Goal: Task Accomplishment & Management: Manage account settings

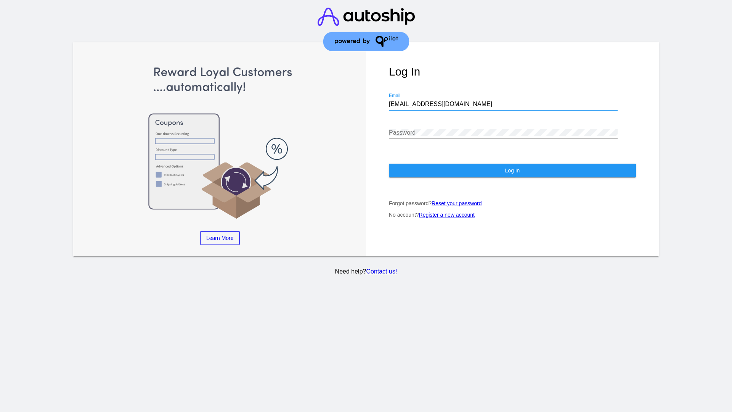
type input "[EMAIL_ADDRESS][DOMAIN_NAME]"
click at [512, 170] on span "Log In" at bounding box center [512, 170] width 15 height 6
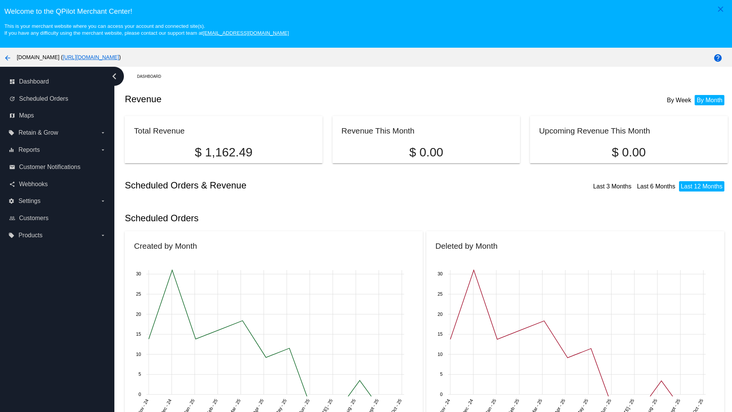
click at [57, 235] on label "local_offer Products arrow_drop_down" at bounding box center [56, 235] width 97 height 12
click at [0, 0] on input "local_offer Products arrow_drop_down" at bounding box center [0, 0] width 0 height 0
click at [35, 250] on span "Products" at bounding box center [35, 250] width 23 height 6
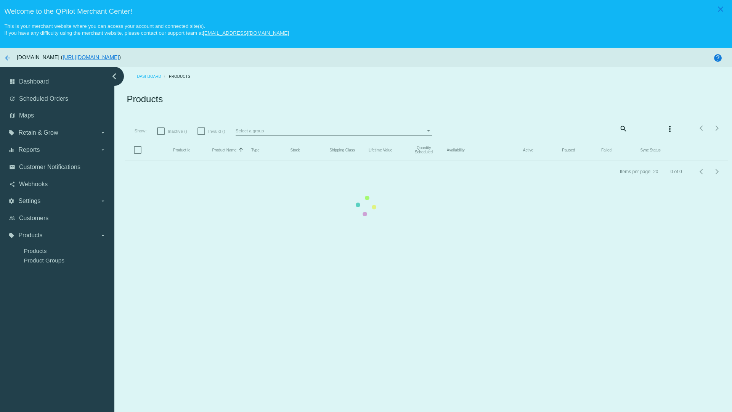
click at [173, 131] on span "Inactive ()" at bounding box center [177, 131] width 19 height 9
click at [161, 135] on input "Inactive ()" at bounding box center [160, 135] width 0 height 0
checkbox input "true"
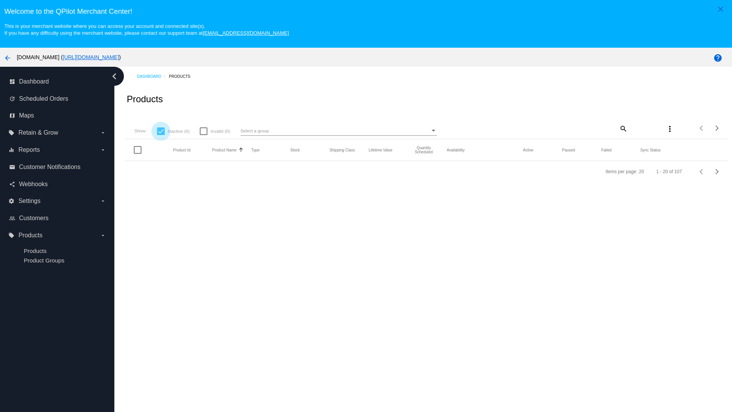
click at [622, 128] on mat-icon "search" at bounding box center [622, 128] width 9 height 12
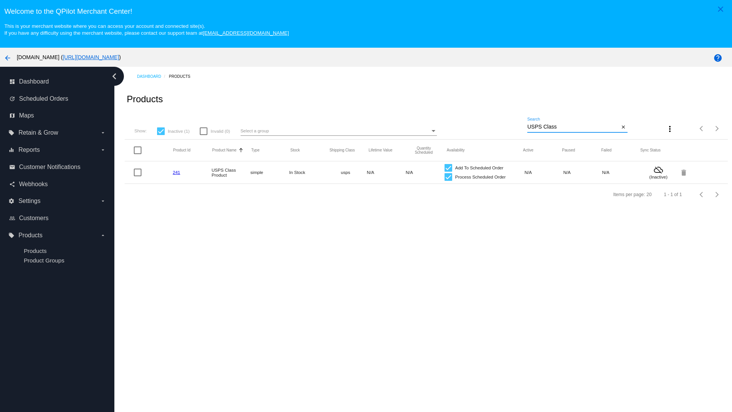
type input "Variable Enable"
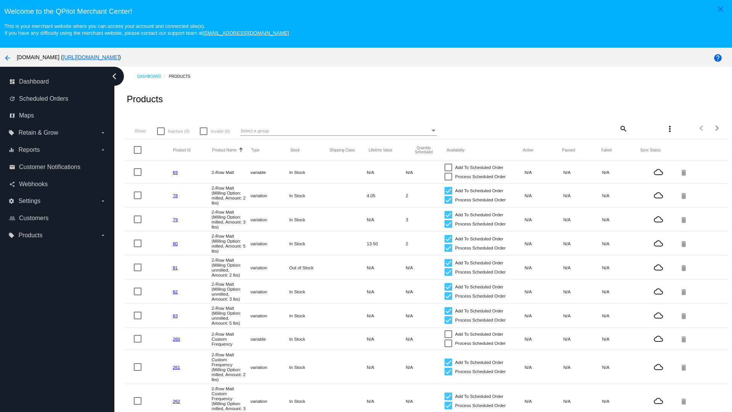
click at [622, 128] on mat-icon "search" at bounding box center [622, 128] width 9 height 12
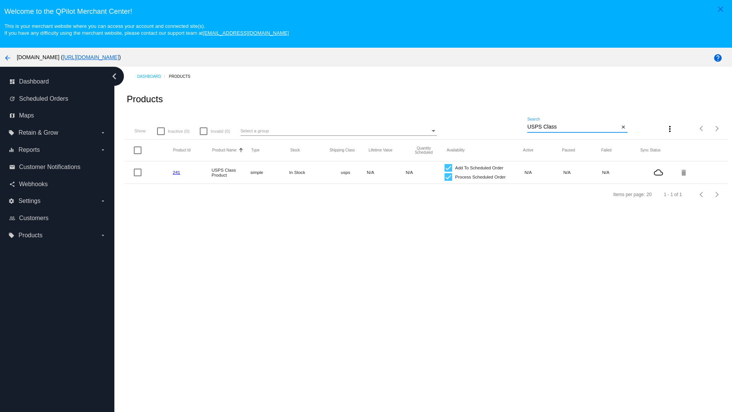
type input "Variable Enable"
